Goal: Complete application form

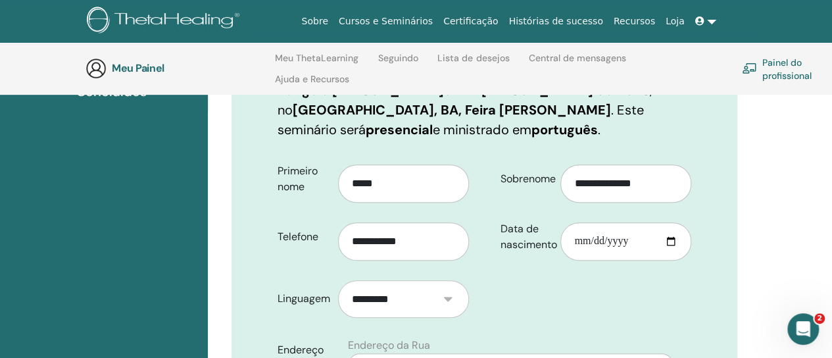
scroll to position [266, 0]
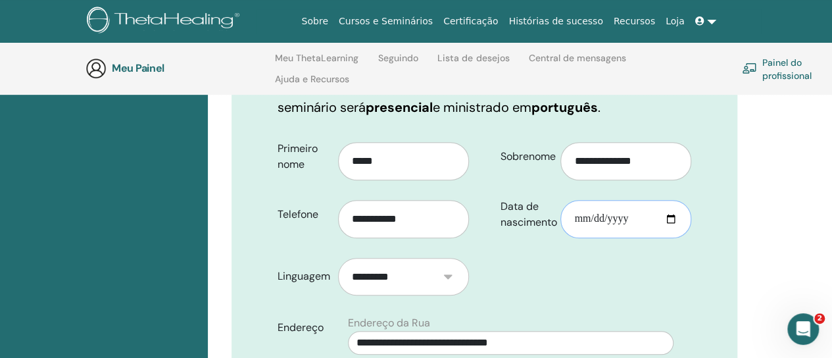
click at [574, 222] on input "Data de nascimento" at bounding box center [625, 219] width 131 height 38
type input "**********"
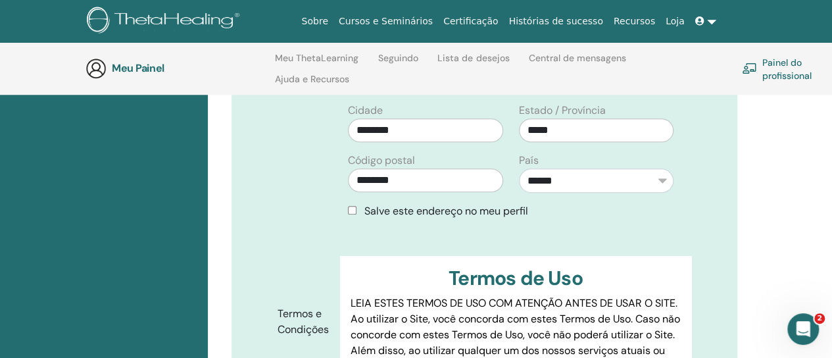
scroll to position [526, 0]
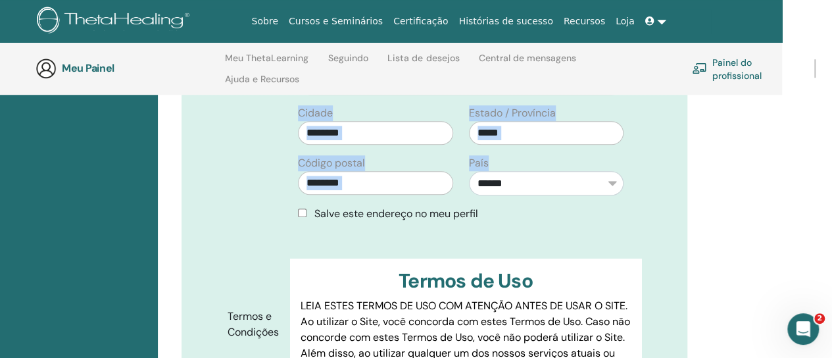
drag, startPoint x: 831, startPoint y: 149, endPoint x: 830, endPoint y: 170, distance: 20.4
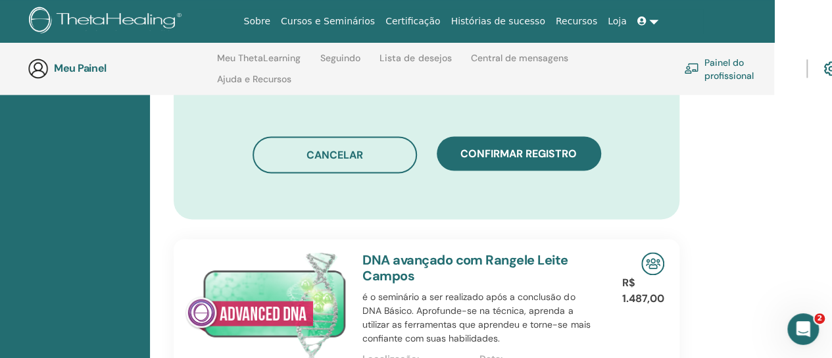
scroll to position [877, 58]
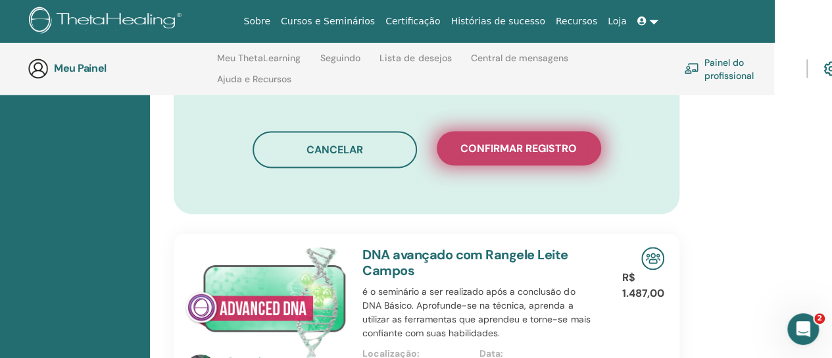
click at [552, 152] on button "Confirmar registro" at bounding box center [519, 148] width 164 height 34
